Goal: Transaction & Acquisition: Purchase product/service

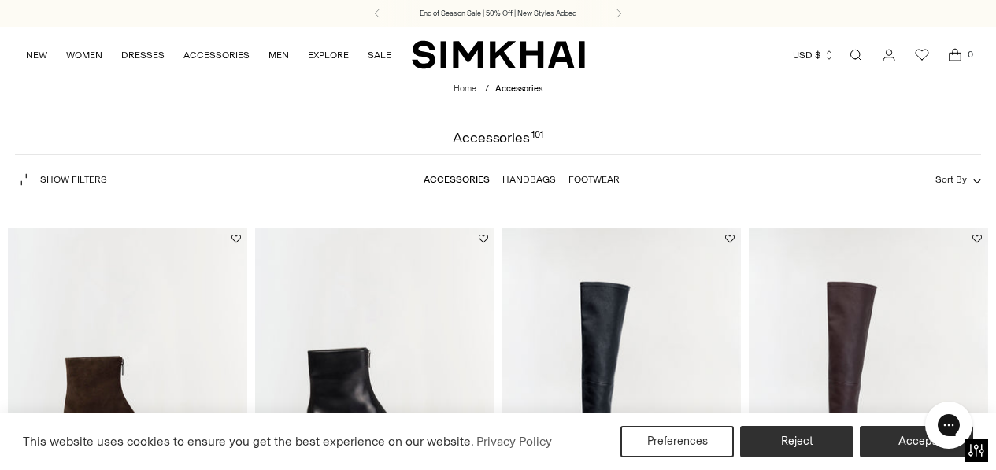
click at [523, 180] on link "Handbags" at bounding box center [529, 179] width 54 height 11
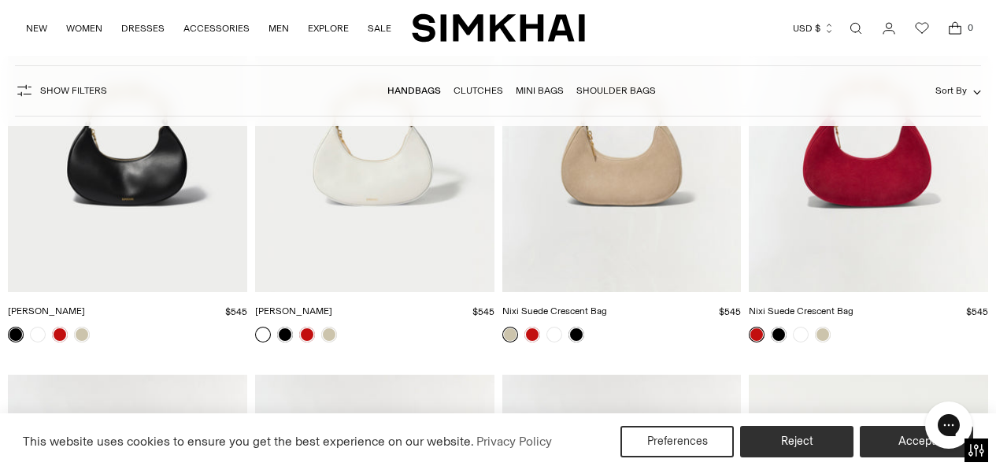
scroll to position [2496, 0]
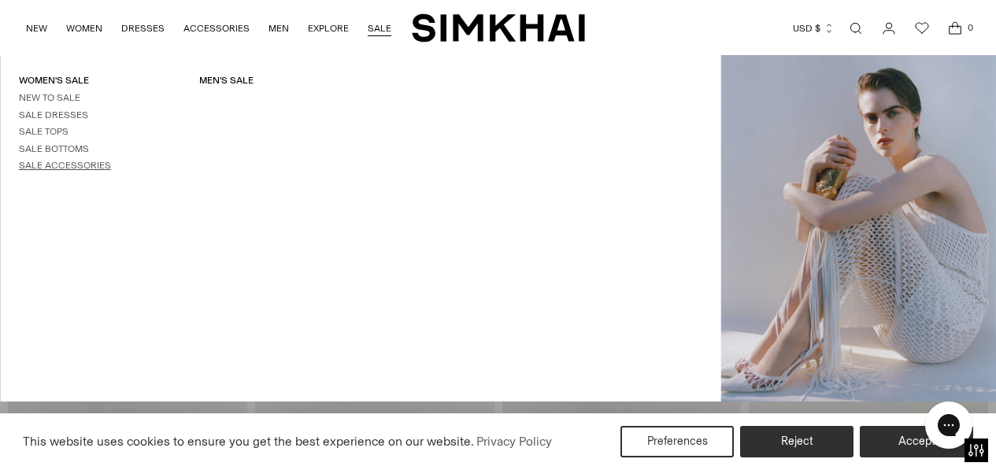
click at [93, 165] on link "Sale Accessories" at bounding box center [65, 165] width 92 height 11
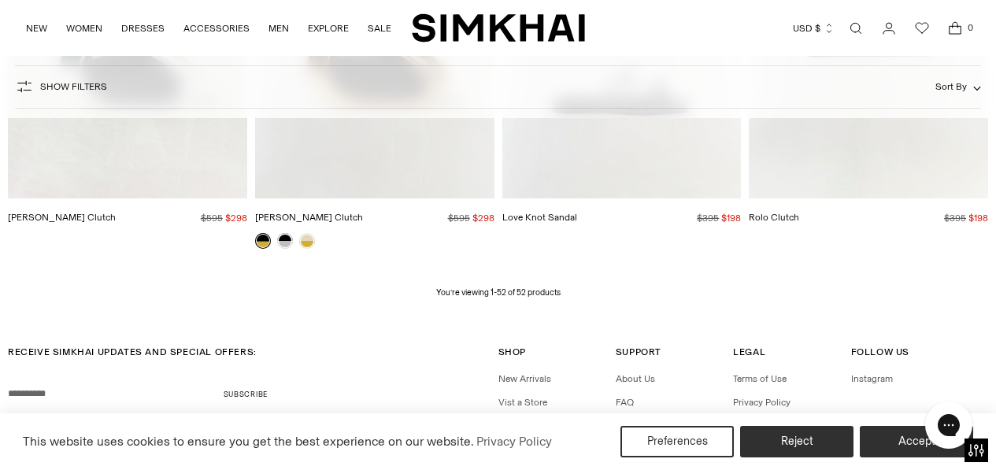
scroll to position [5735, 0]
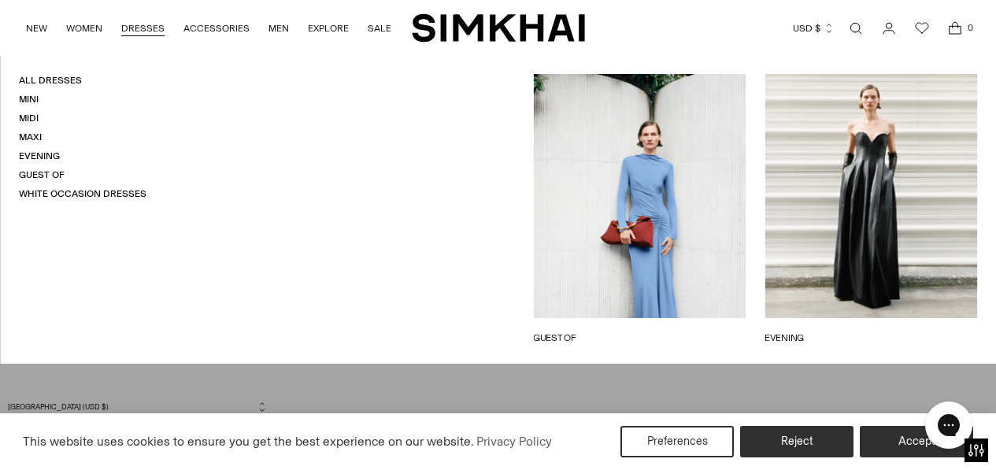
click at [131, 21] on link "DRESSES" at bounding box center [142, 28] width 43 height 35
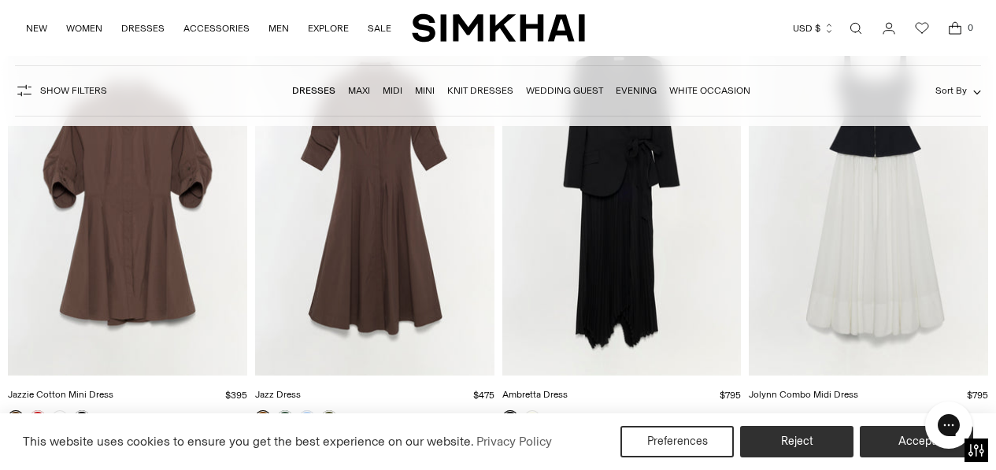
scroll to position [4952, 0]
